Goal: Task Accomplishment & Management: Manage account settings

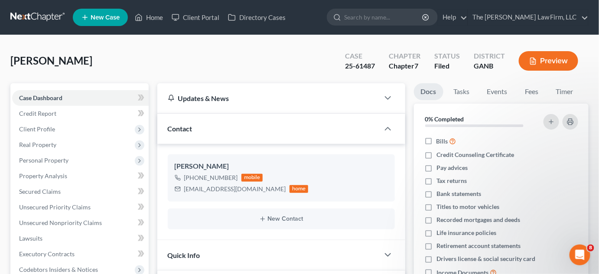
click at [29, 18] on link at bounding box center [37, 18] width 55 height 16
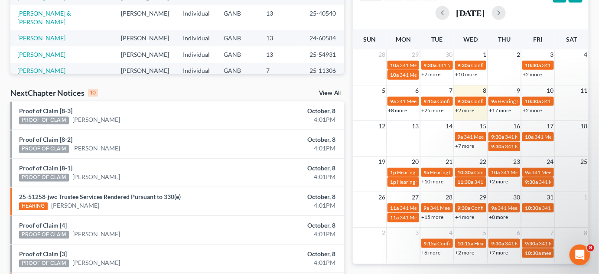
click at [507, 111] on link "+17 more" at bounding box center [500, 110] width 22 height 7
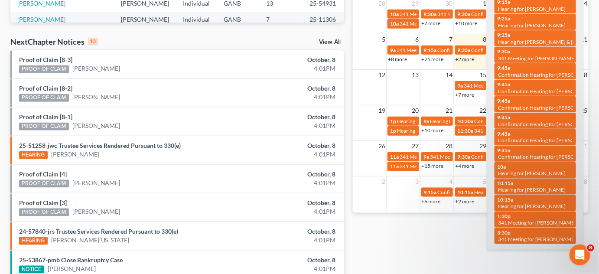
scroll to position [262, 0]
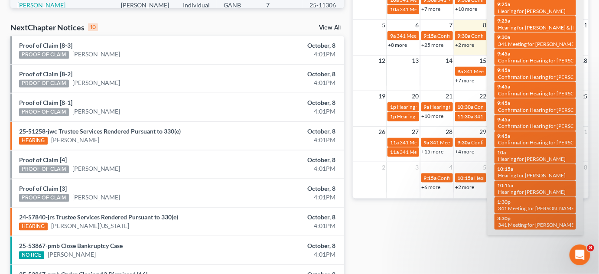
click at [531, 144] on div "9:45a Confirmation Hearing for Richard Gilley Jr" at bounding box center [535, 139] width 76 height 13
select select "Days"
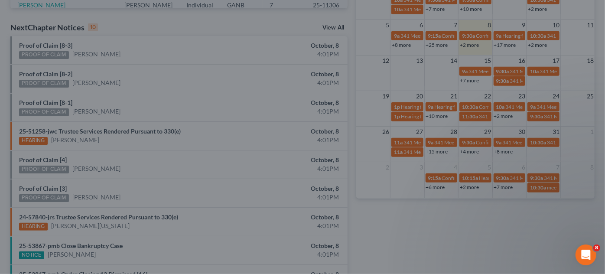
click at [455, 216] on div "Edit Event × Event Title * Confirmation Hearing for Richard Gilley Jr Date 10/9…" at bounding box center [302, 137] width 605 height 274
